Goal: Transaction & Acquisition: Purchase product/service

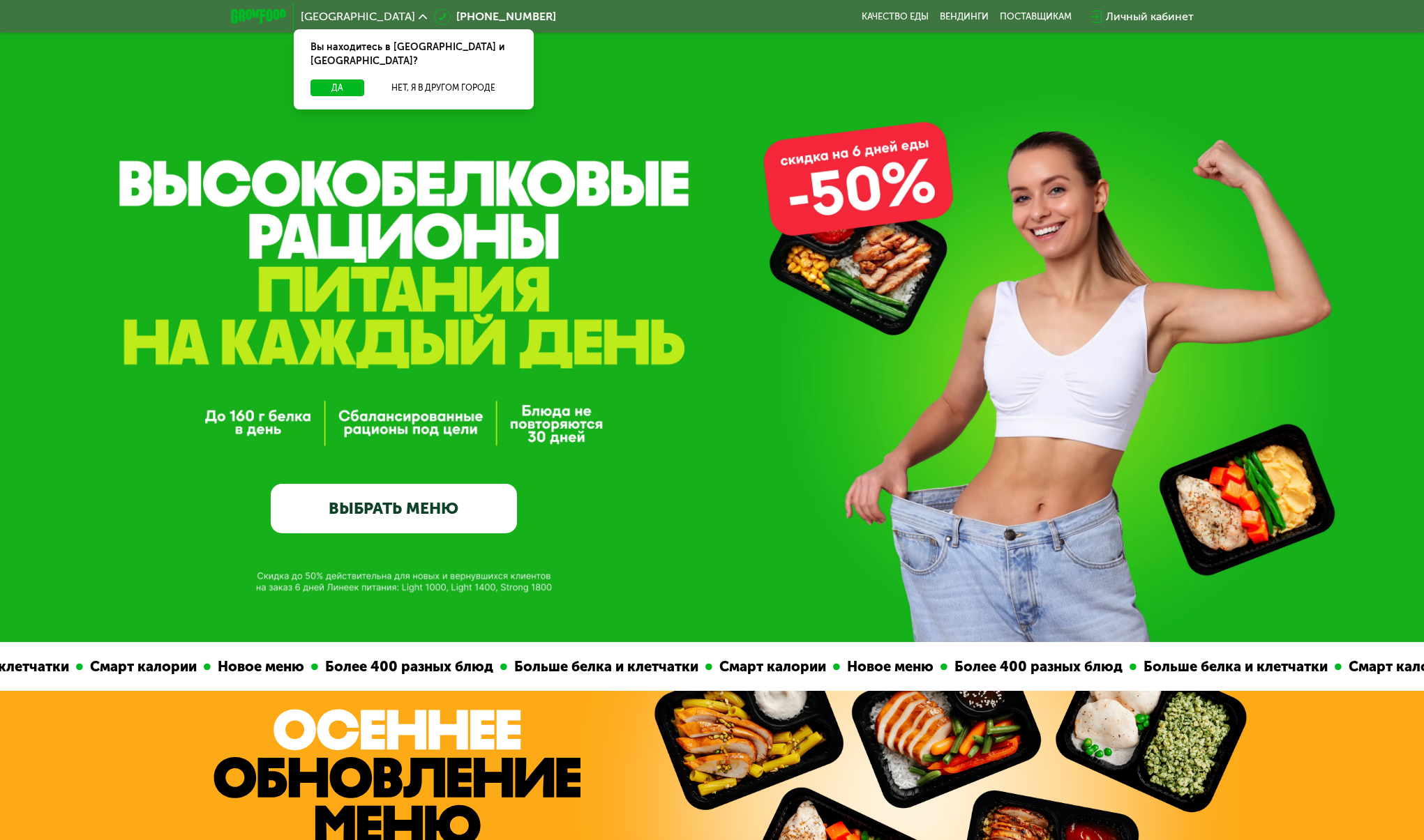
click at [458, 514] on link "ВЫБРАТЬ МЕНЮ" at bounding box center [394, 509] width 246 height 50
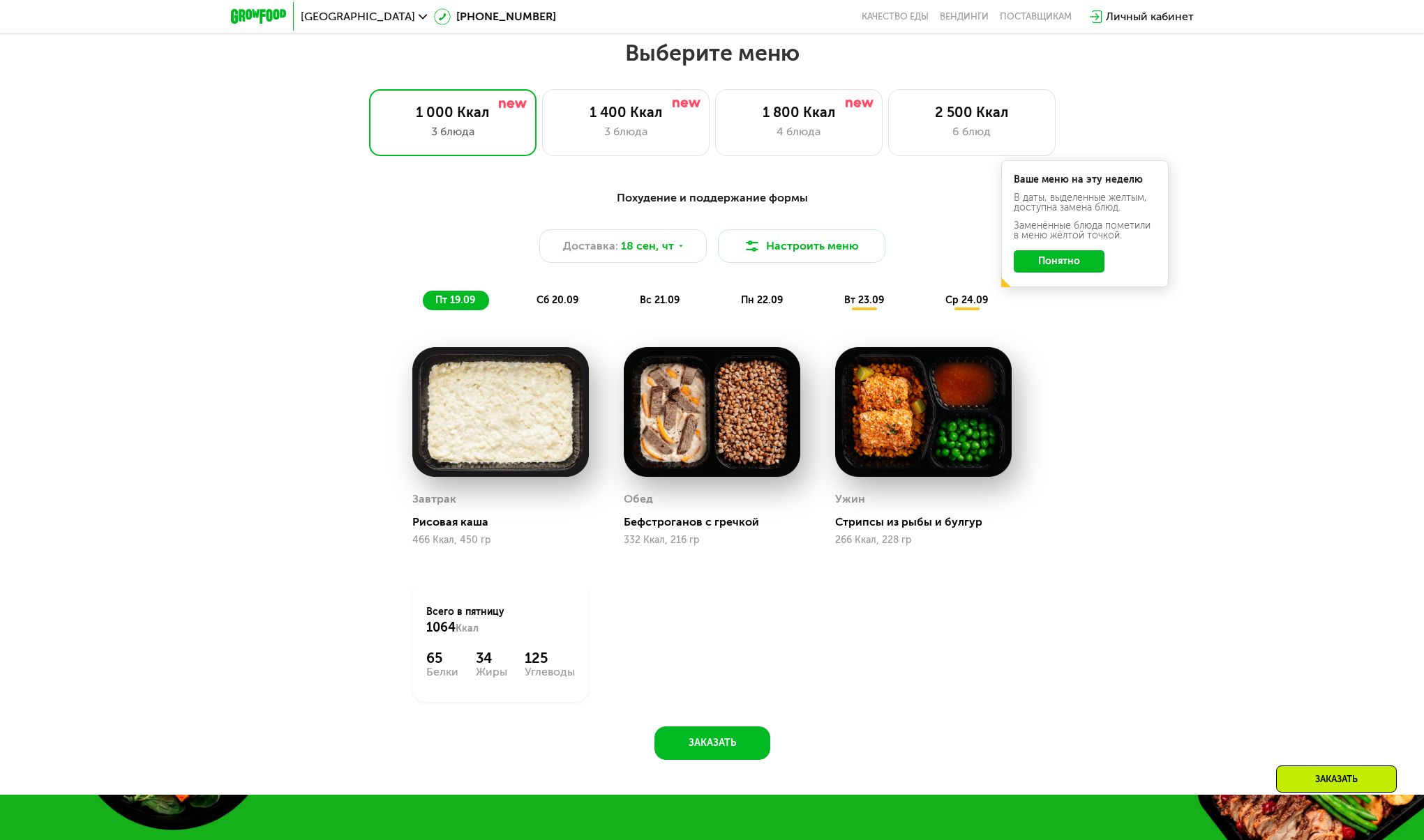
scroll to position [1234, 0]
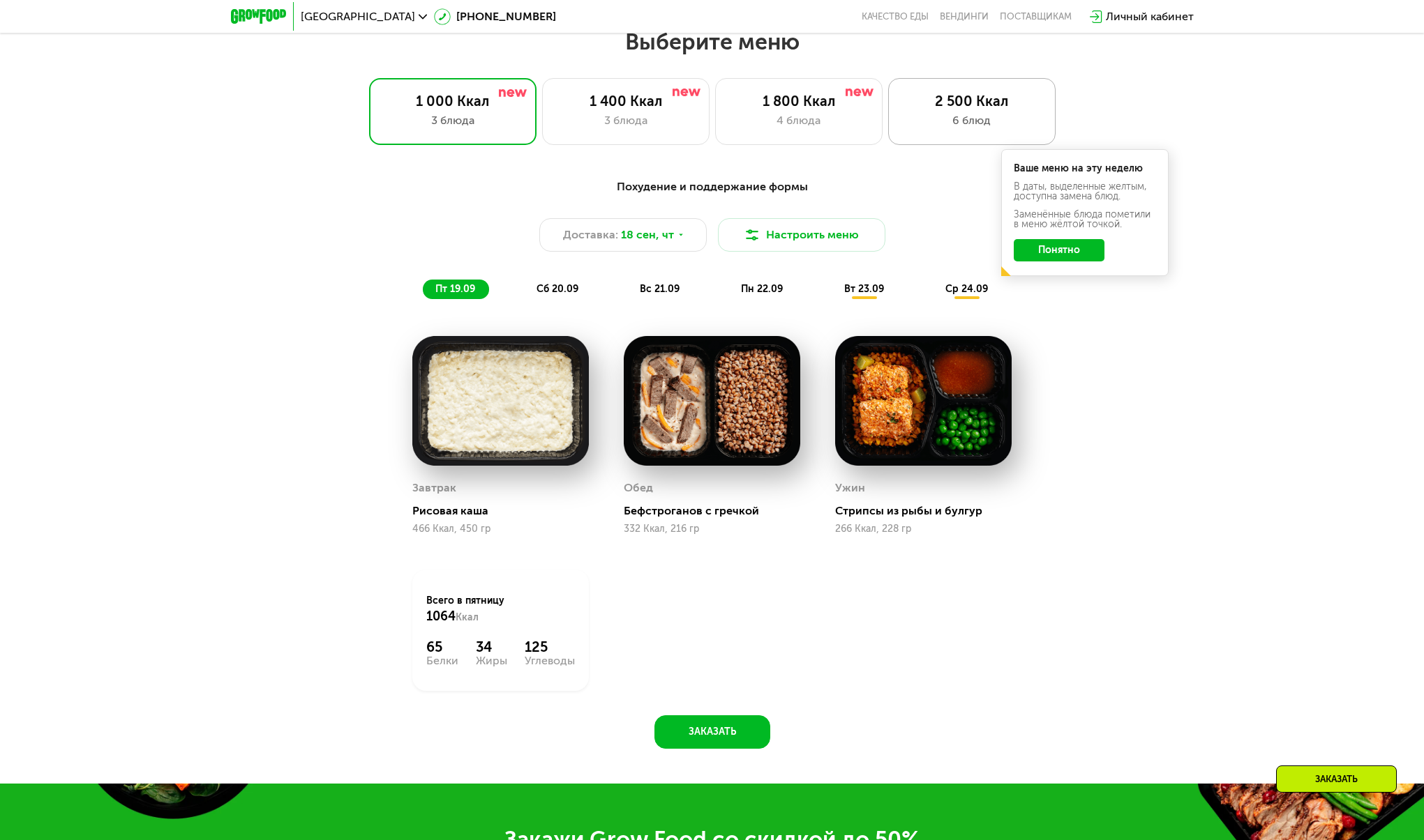
click at [926, 110] on div "2 500 Ккал" at bounding box center [972, 101] width 138 height 17
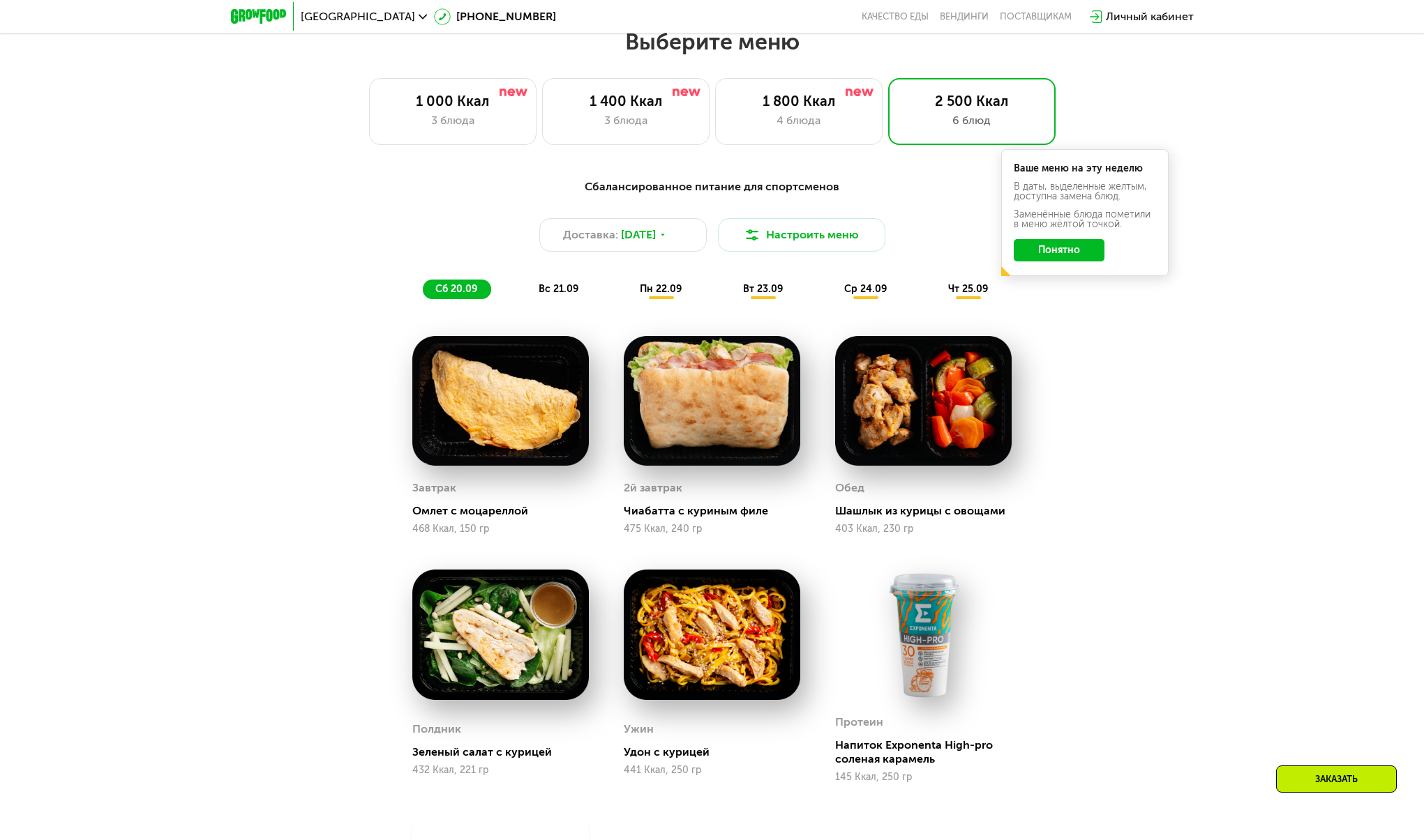
click at [1056, 256] on button "Понятно" at bounding box center [1059, 250] width 91 height 22
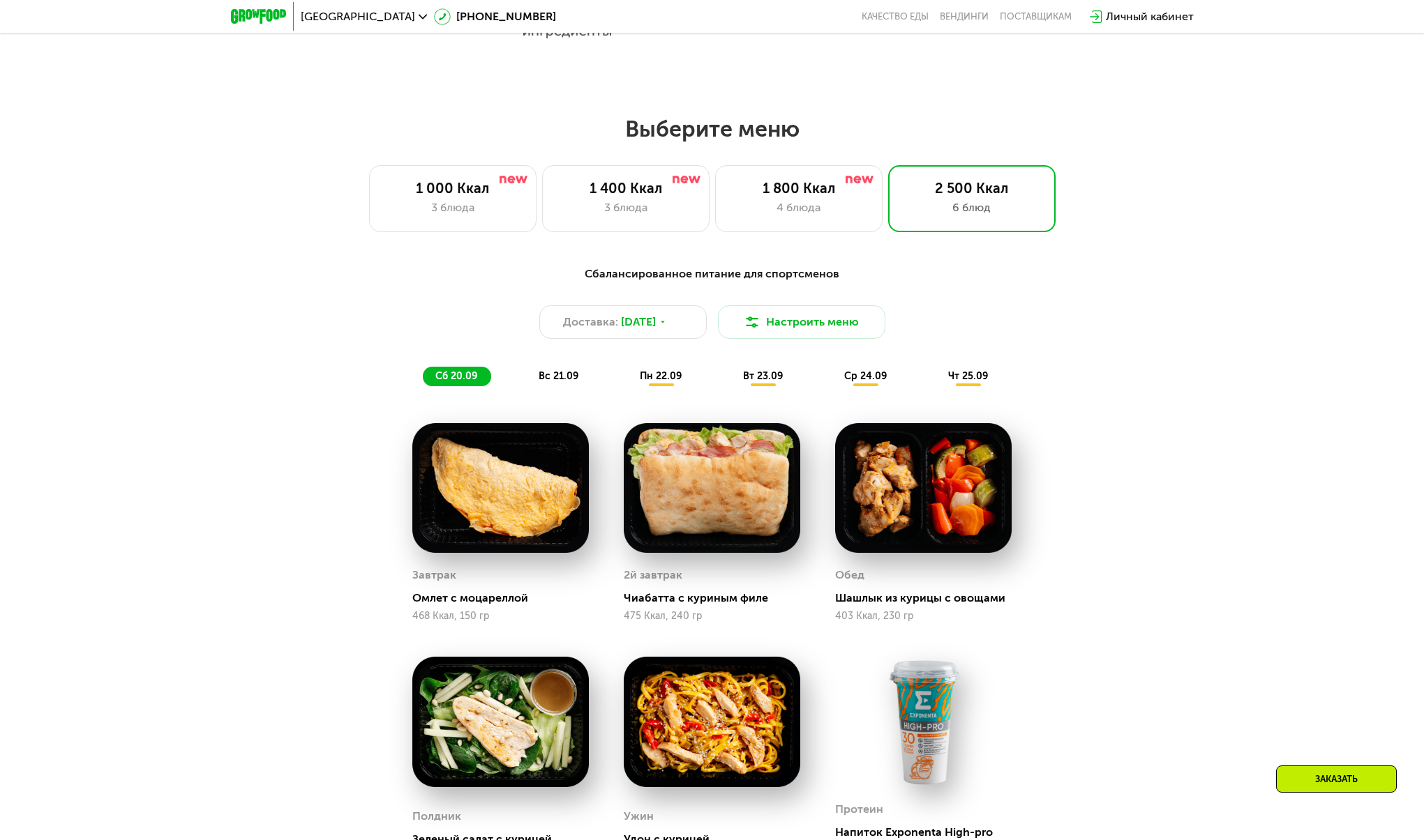
scroll to position [1119, 0]
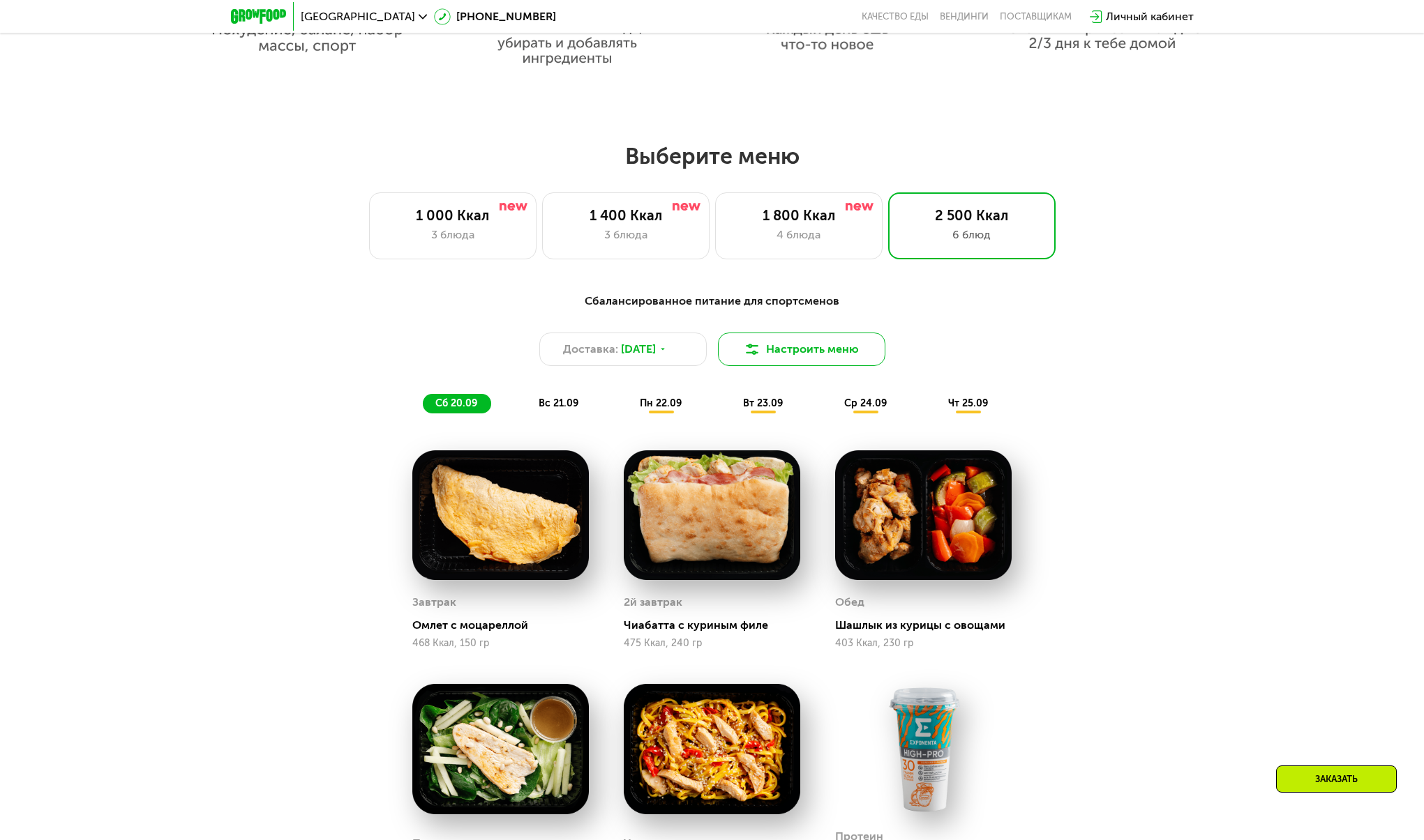
click at [824, 347] on button "Настроить меню" at bounding box center [801, 349] width 167 height 33
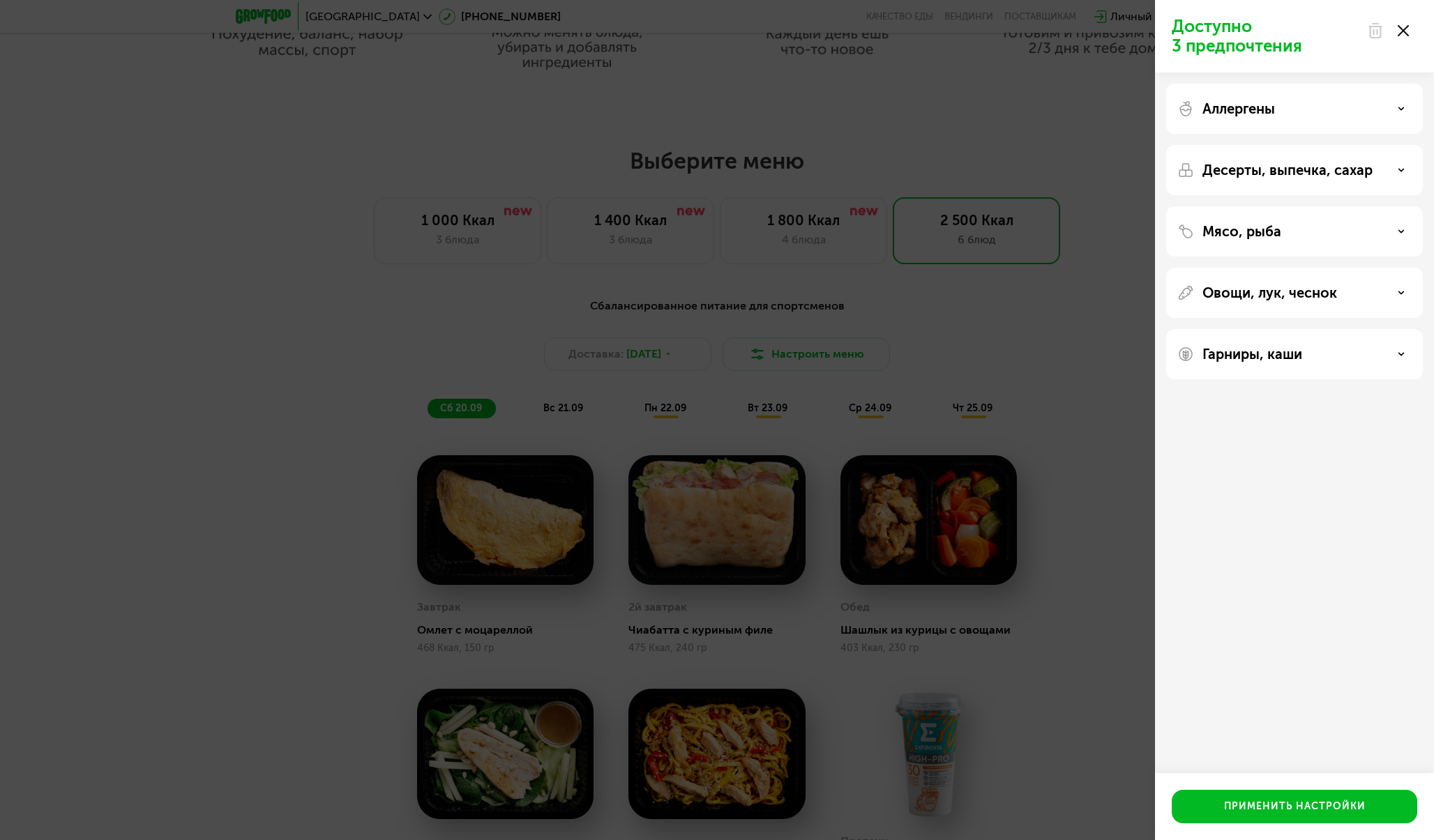
click at [1097, 364] on div "Доступно 3 предпочтения Аллергены Десерты, выпечка, сахар Мясо, рыба Овощи, лук…" at bounding box center [717, 420] width 1434 height 840
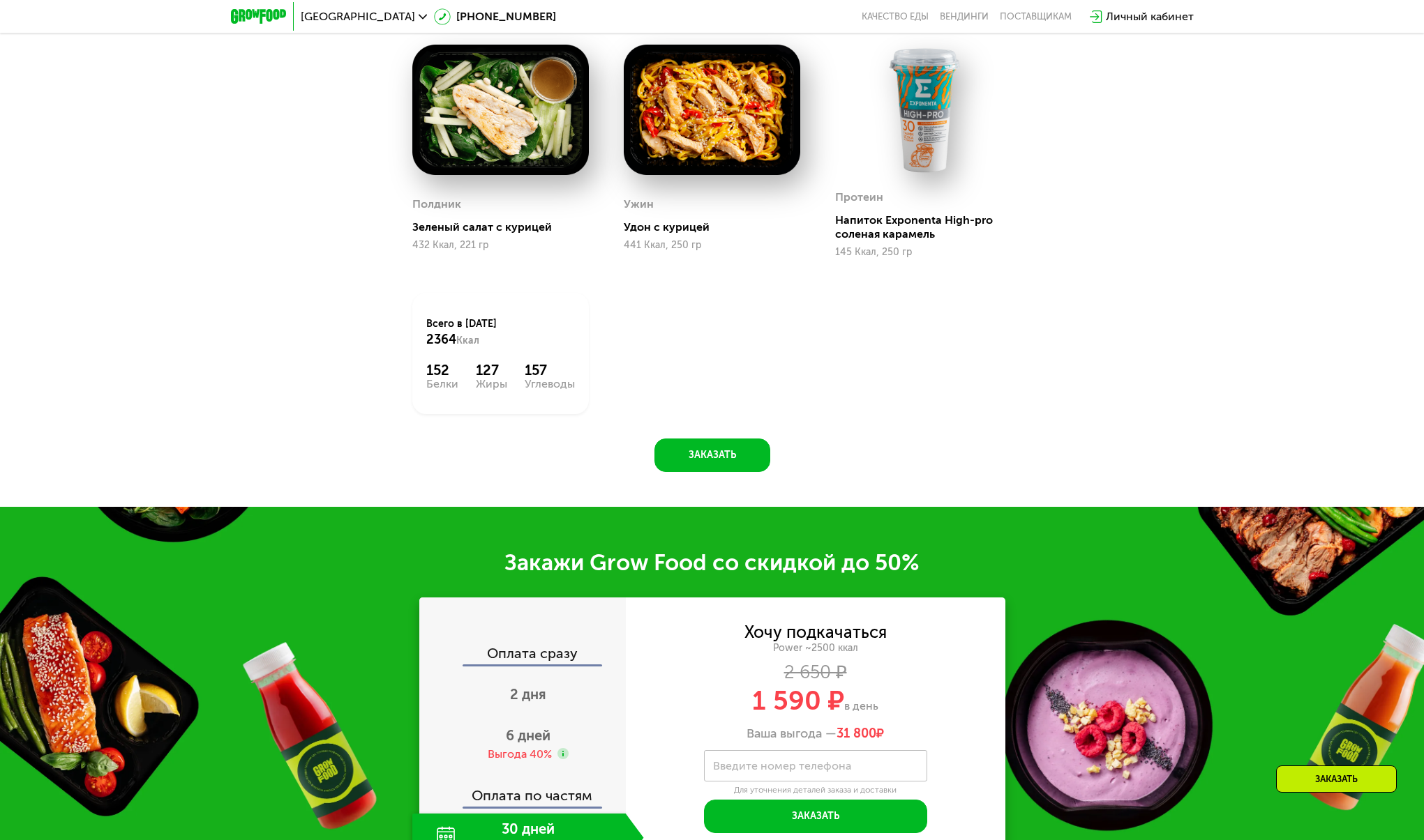
scroll to position [1740, 0]
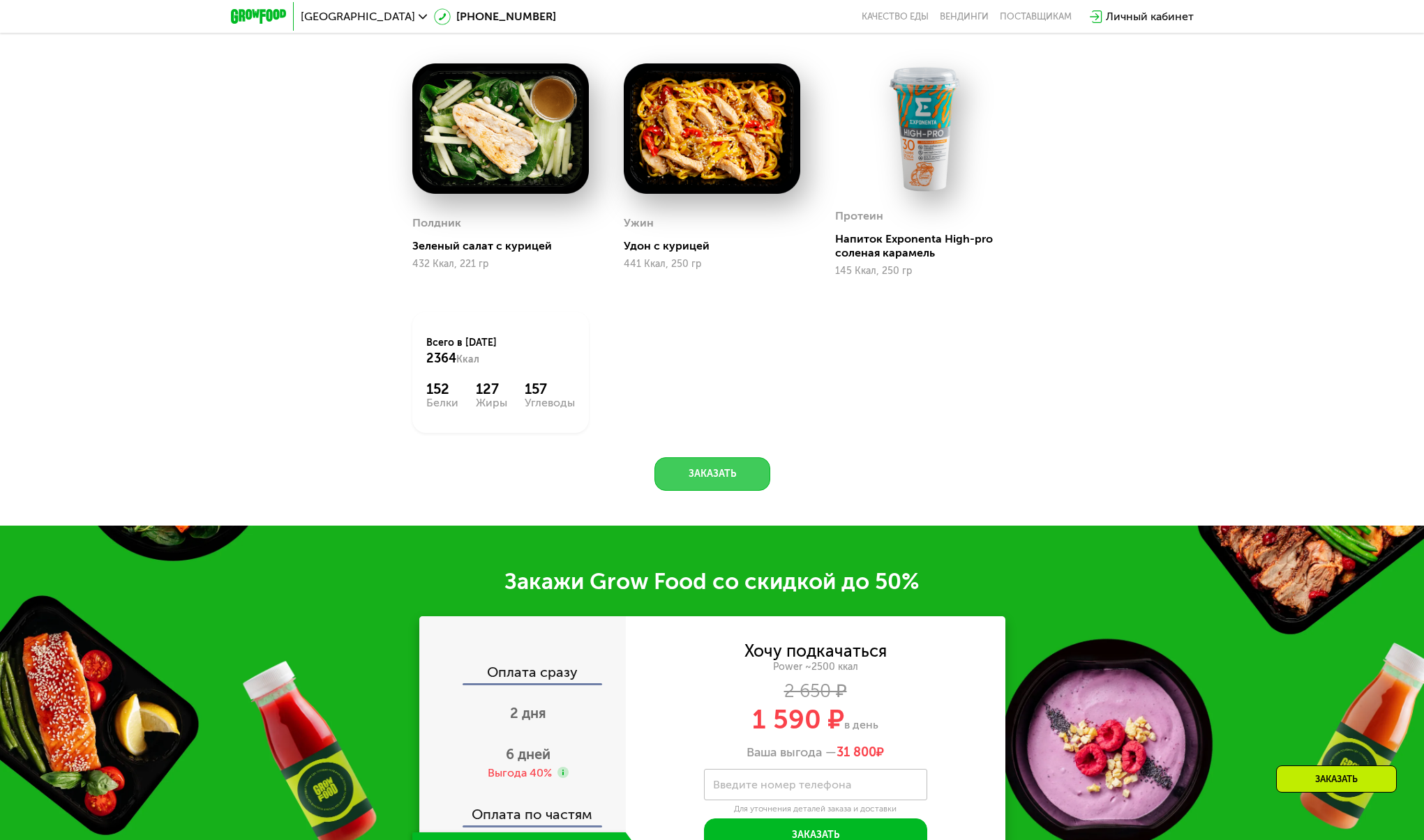
click at [697, 484] on button "Заказать" at bounding box center [712, 474] width 116 height 33
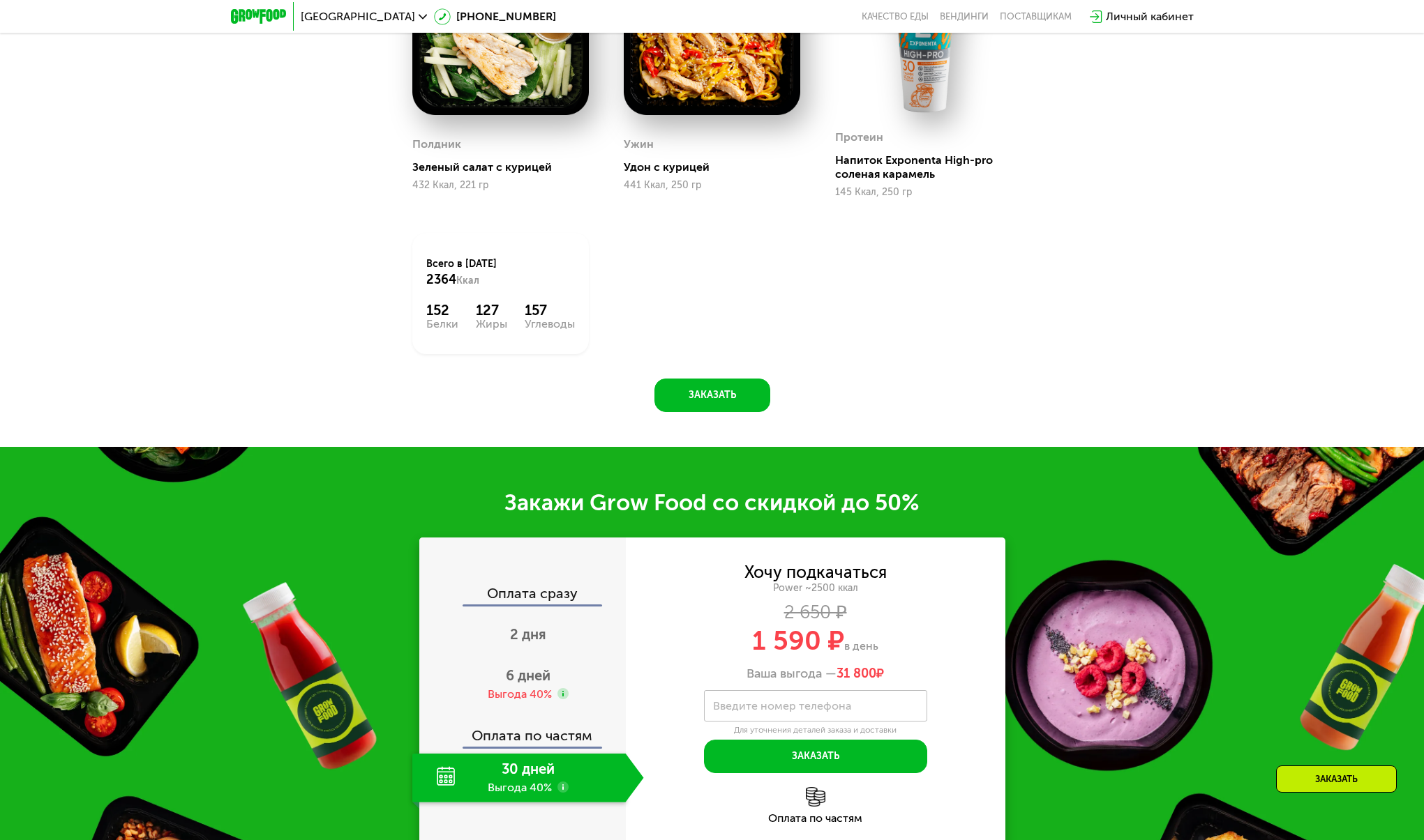
scroll to position [2149, 0]
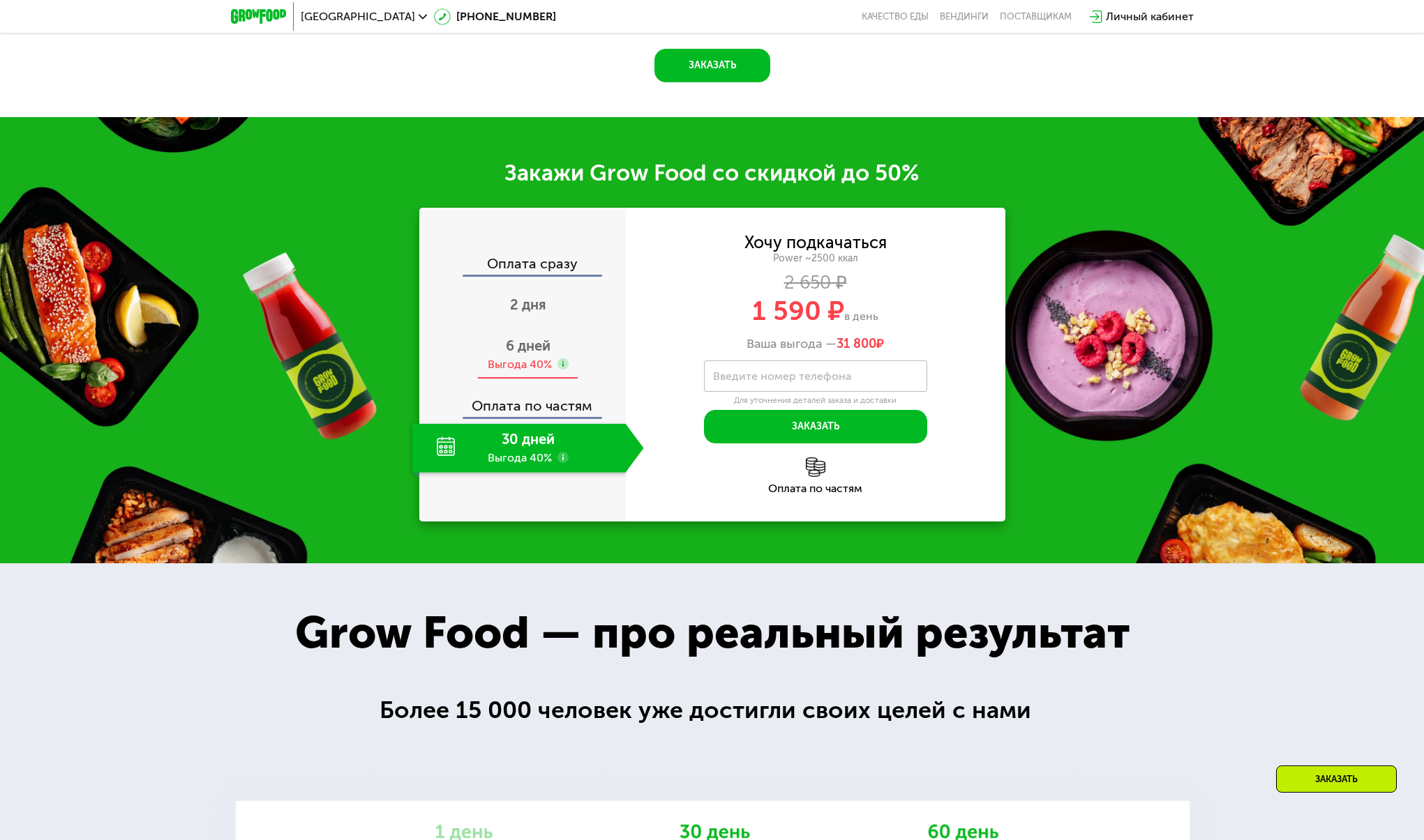
click at [519, 350] on span "6 дней" at bounding box center [529, 346] width 45 height 17
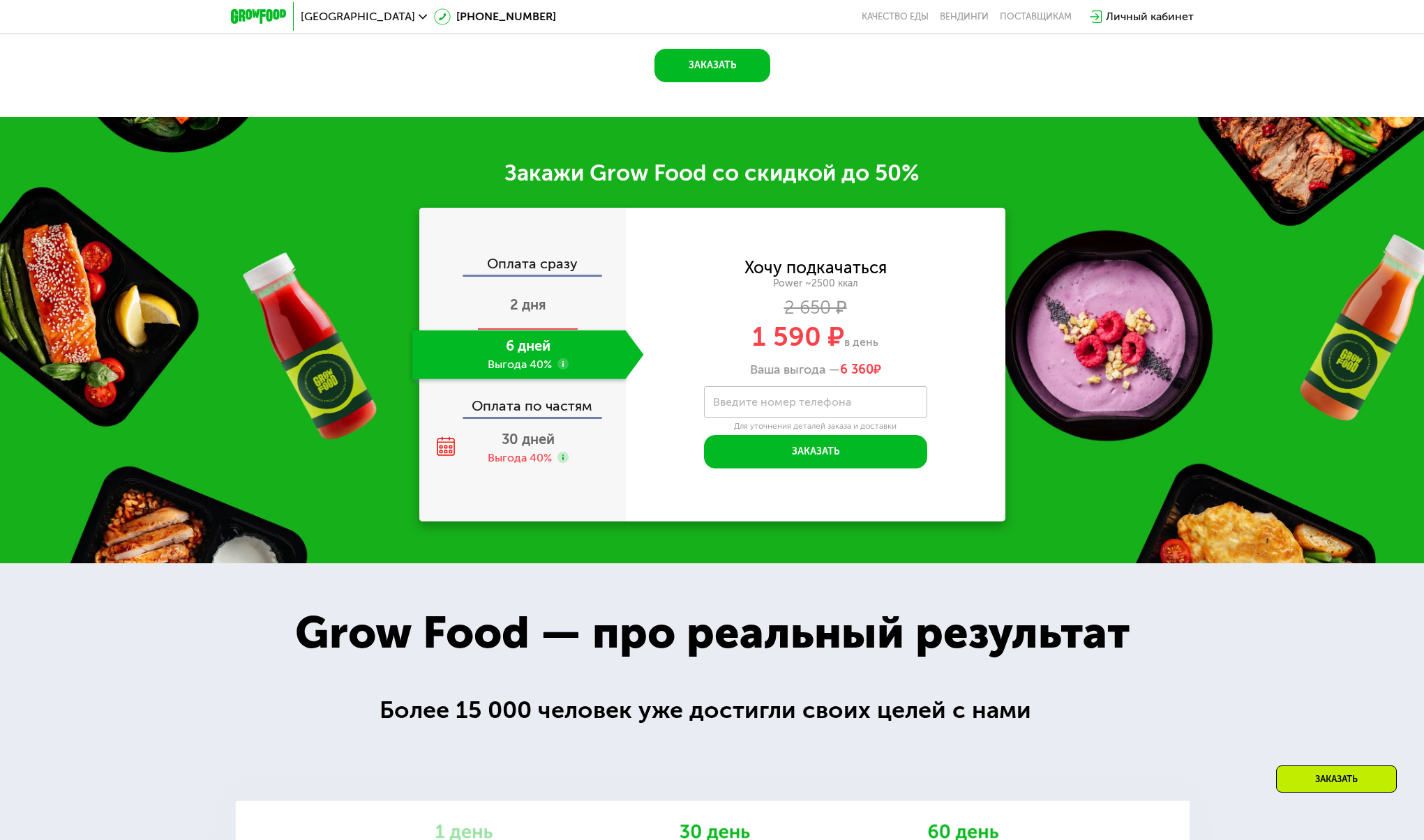
click at [526, 311] on span "2 дня" at bounding box center [529, 305] width 37 height 17
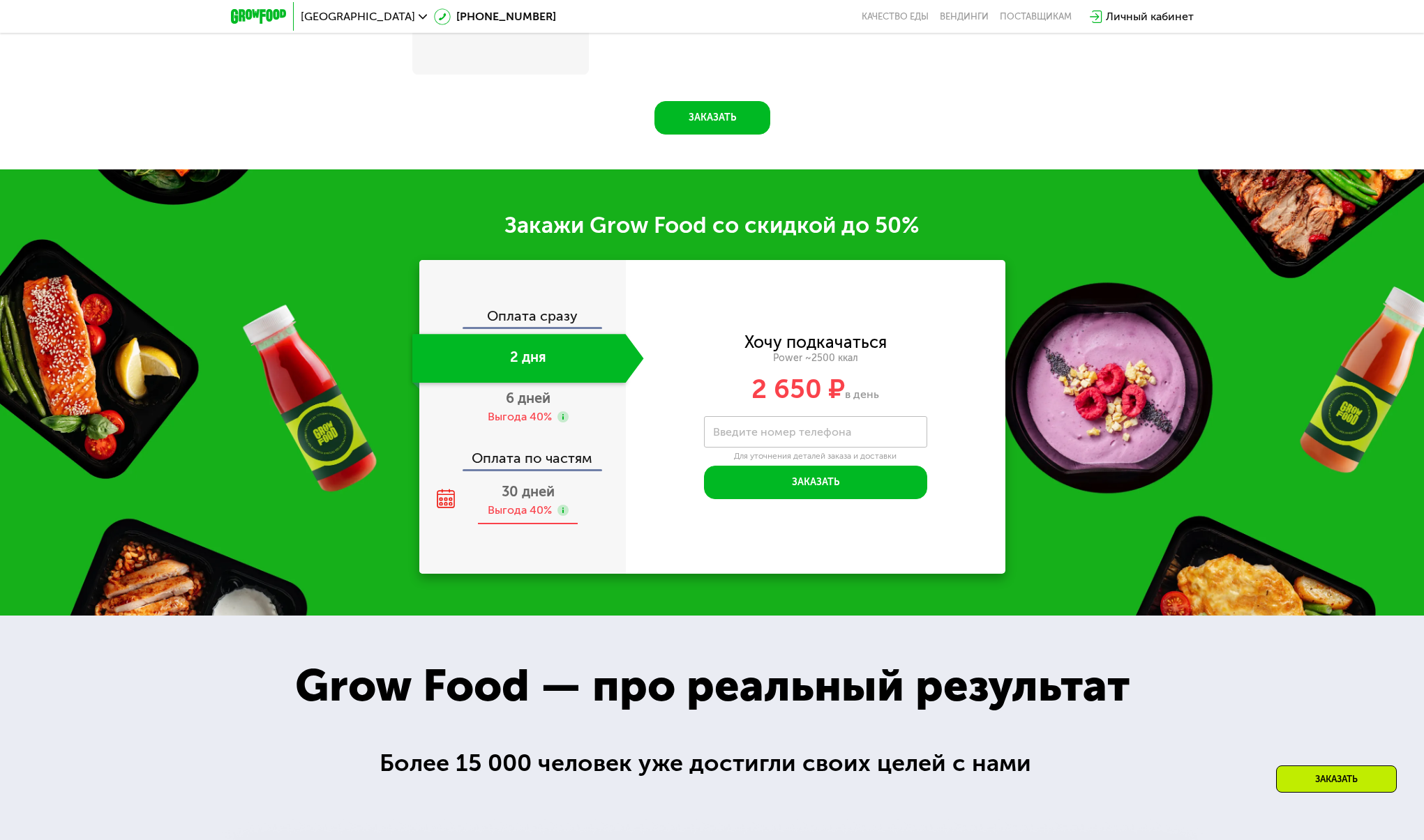
click at [512, 509] on div "Выгода 40%" at bounding box center [520, 510] width 64 height 15
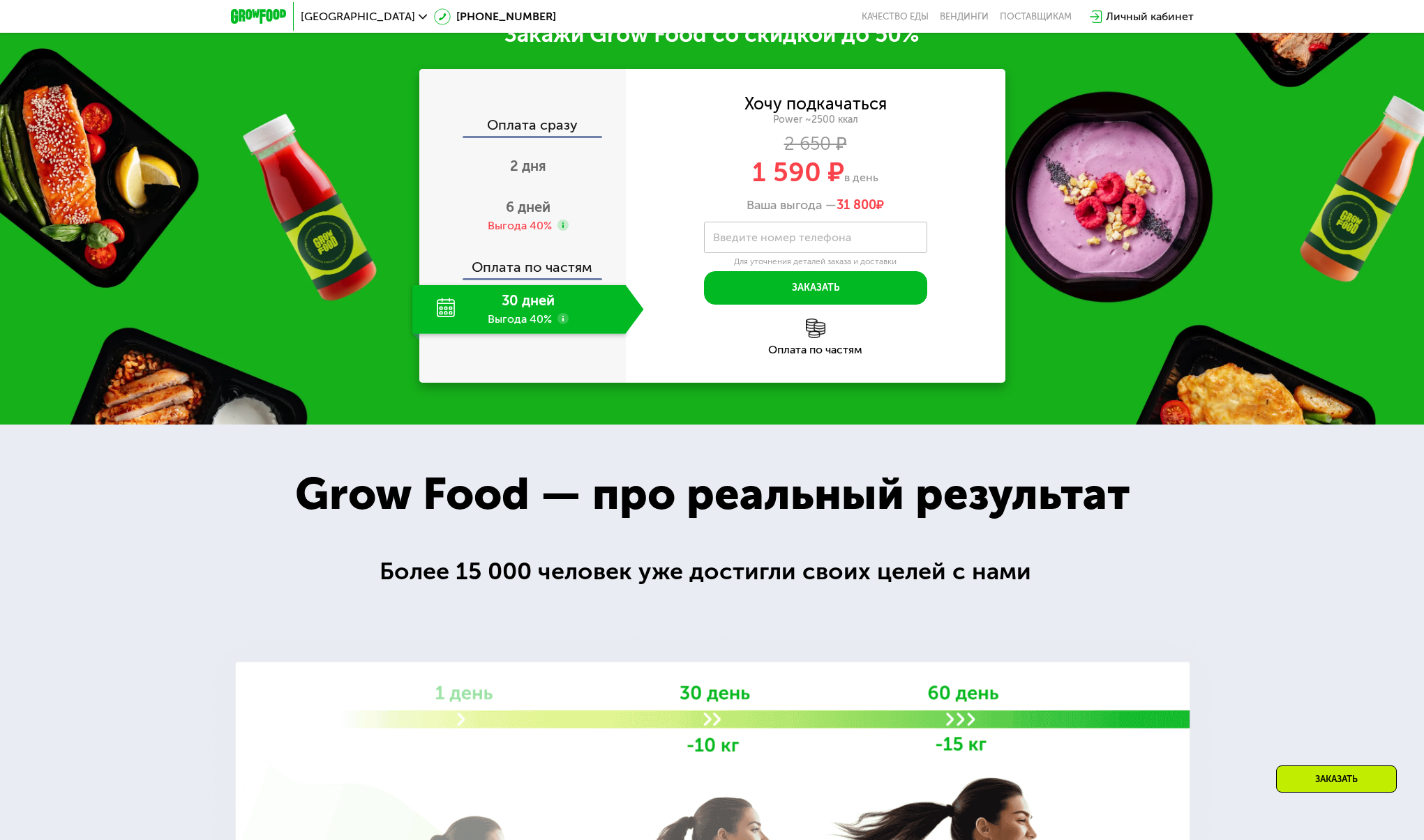
scroll to position [2267, 0]
